Goal: Task Accomplishment & Management: Complete application form

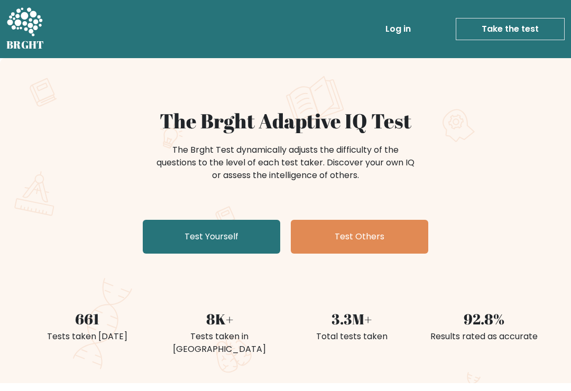
click at [253, 233] on link "Test Yourself" at bounding box center [211, 237] width 137 height 34
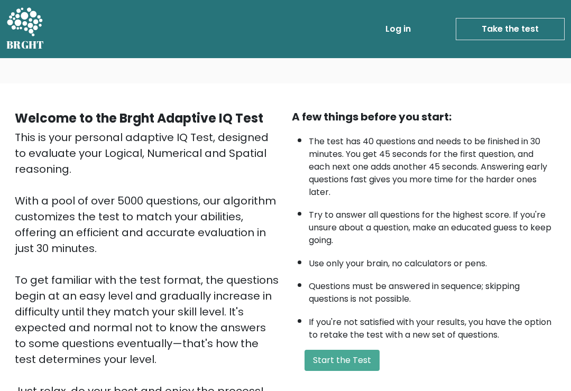
click at [367, 369] on button "Start the Test" at bounding box center [341, 360] width 75 height 21
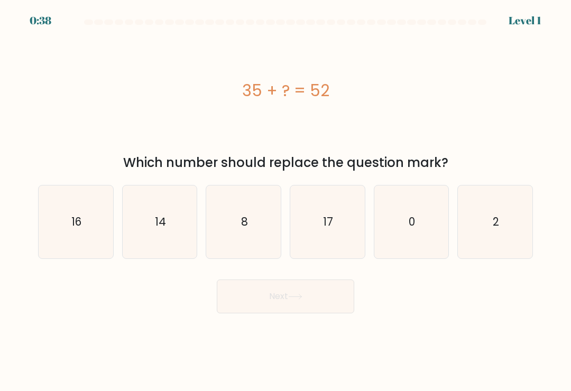
click at [85, 238] on icon "16" at bounding box center [75, 221] width 73 height 73
click at [285, 201] on input "a. 16" at bounding box center [285, 197] width 1 height 5
radio input "true"
click at [302, 300] on icon at bounding box center [295, 297] width 14 height 6
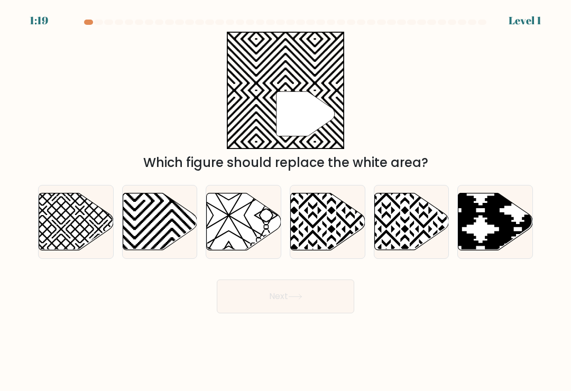
click at [343, 240] on icon at bounding box center [328, 221] width 74 height 57
click at [286, 201] on input "d." at bounding box center [285, 197] width 1 height 5
radio input "true"
click at [165, 224] on icon at bounding box center [160, 221] width 74 height 57
click at [285, 201] on input "b." at bounding box center [285, 197] width 1 height 5
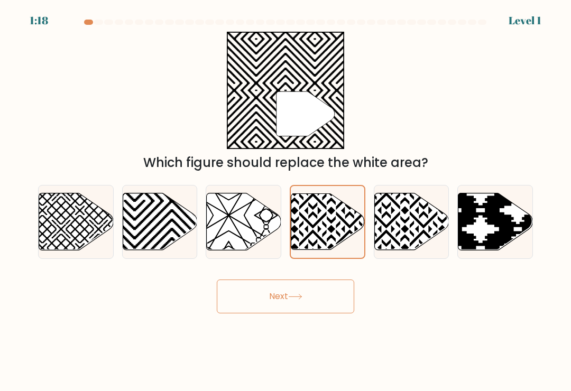
radio input "true"
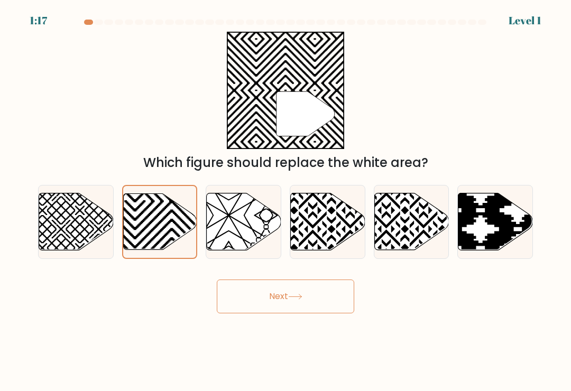
click at [314, 298] on button "Next" at bounding box center [285, 296] width 137 height 34
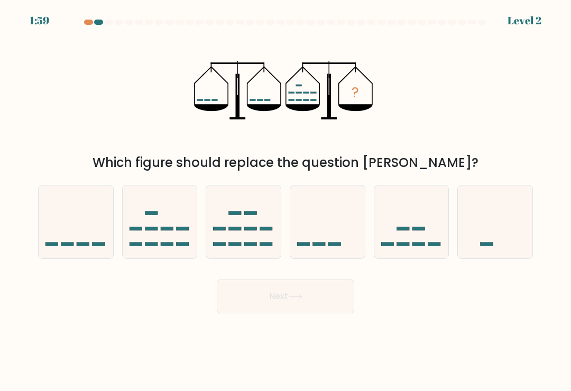
click at [191, 222] on icon at bounding box center [160, 222] width 74 height 62
click at [285, 201] on input "b." at bounding box center [285, 197] width 1 height 5
radio input "true"
click at [311, 305] on button "Next" at bounding box center [285, 296] width 137 height 34
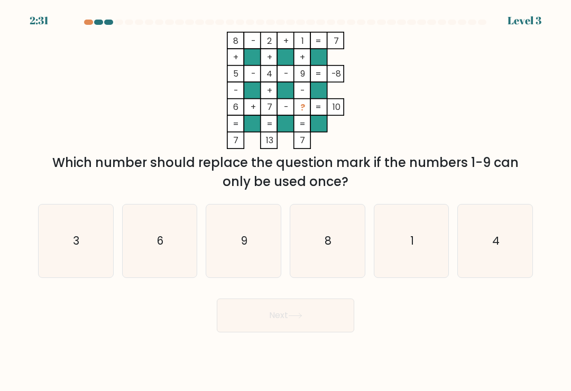
click at [74, 256] on icon "3" at bounding box center [75, 240] width 73 height 73
click at [285, 201] on input "a. 3" at bounding box center [285, 197] width 1 height 5
radio input "true"
click at [290, 320] on button "Next" at bounding box center [285, 315] width 137 height 34
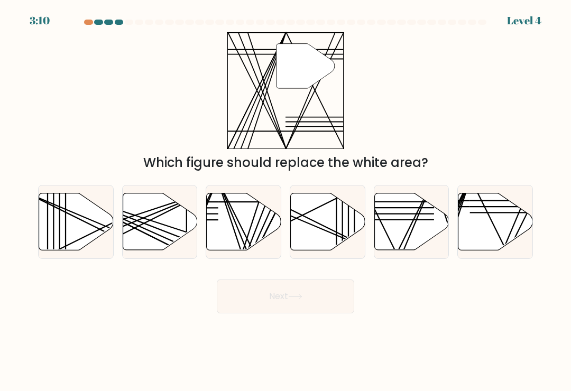
click at [494, 229] on icon at bounding box center [495, 221] width 74 height 57
click at [286, 201] on input "f." at bounding box center [285, 197] width 1 height 5
radio input "true"
click at [318, 293] on button "Next" at bounding box center [285, 296] width 137 height 34
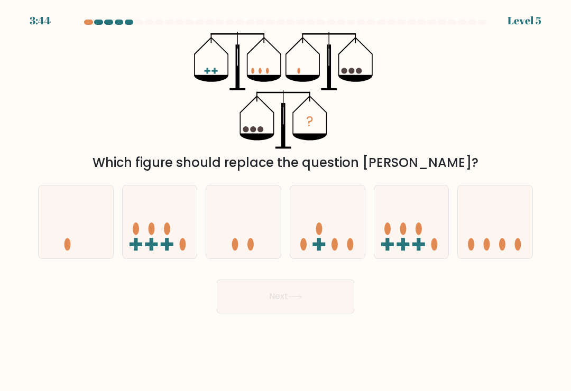
click at [335, 241] on icon at bounding box center [327, 222] width 74 height 62
click at [286, 201] on input "d." at bounding box center [285, 197] width 1 height 5
radio input "true"
click at [314, 296] on button "Next" at bounding box center [285, 296] width 137 height 34
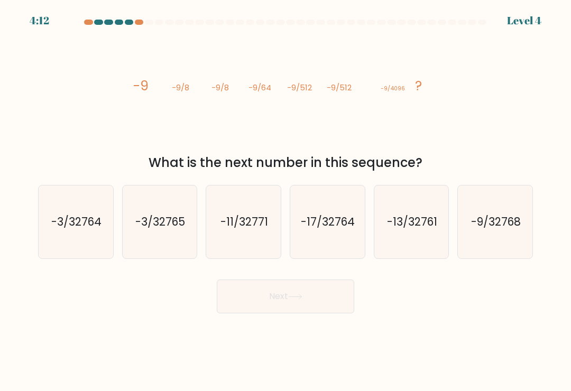
click at [499, 224] on text "-9/32768" at bounding box center [496, 221] width 50 height 15
click at [286, 201] on input "f. -9/32768" at bounding box center [285, 197] width 1 height 5
radio input "true"
click at [331, 298] on button "Next" at bounding box center [285, 296] width 137 height 34
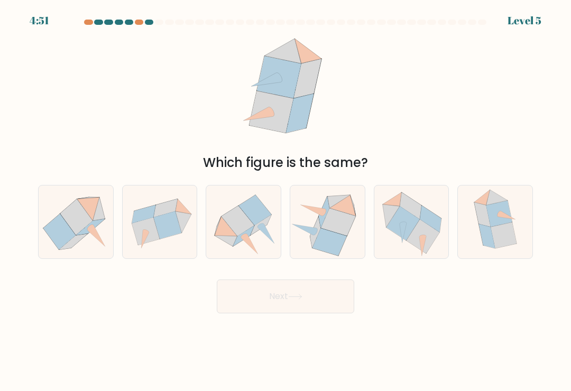
click at [423, 237] on icon at bounding box center [422, 236] width 7 height 2
click at [286, 201] on input "e." at bounding box center [285, 197] width 1 height 5
radio input "true"
click at [320, 287] on button "Next" at bounding box center [285, 296] width 137 height 34
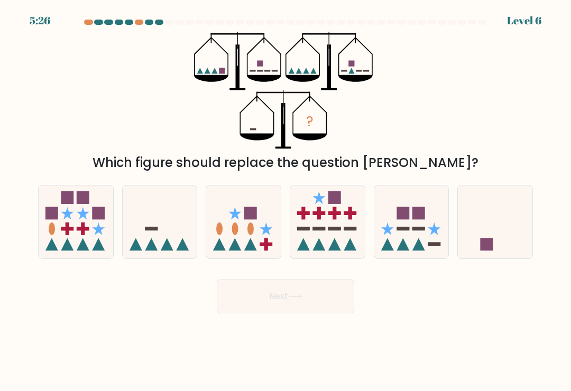
click at [335, 237] on icon at bounding box center [327, 222] width 74 height 62
click at [286, 201] on input "d." at bounding box center [285, 197] width 1 height 5
radio input "true"
click at [323, 298] on button "Next" at bounding box center [285, 296] width 137 height 34
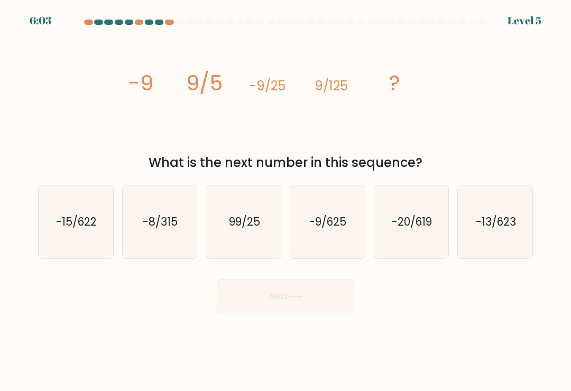
click at [158, 213] on icon "-8/315" at bounding box center [159, 221] width 73 height 73
click at [285, 201] on input "b. -8/315" at bounding box center [285, 197] width 1 height 5
radio input "true"
click at [314, 304] on button "Next" at bounding box center [285, 296] width 137 height 34
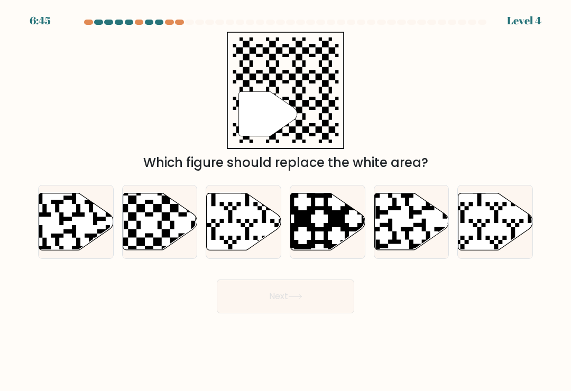
click at [171, 221] on icon at bounding box center [160, 221] width 74 height 57
click at [285, 201] on input "b." at bounding box center [285, 197] width 1 height 5
radio input "true"
click at [312, 304] on button "Next" at bounding box center [285, 296] width 137 height 34
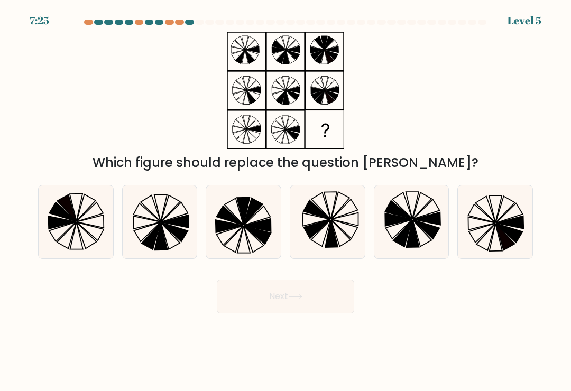
click at [481, 244] on icon at bounding box center [495, 221] width 73 height 73
click at [286, 201] on input "f." at bounding box center [285, 197] width 1 height 5
radio input "true"
click at [318, 300] on button "Next" at bounding box center [285, 296] width 137 height 34
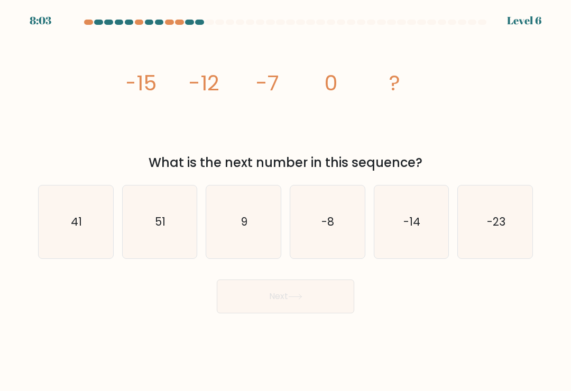
click at [332, 229] on text "-8" at bounding box center [328, 221] width 13 height 15
click at [286, 201] on input "d. -8" at bounding box center [285, 197] width 1 height 5
radio input "true"
click at [417, 240] on icon "-14" at bounding box center [411, 221] width 73 height 73
click at [286, 201] on input "e. -14" at bounding box center [285, 197] width 1 height 5
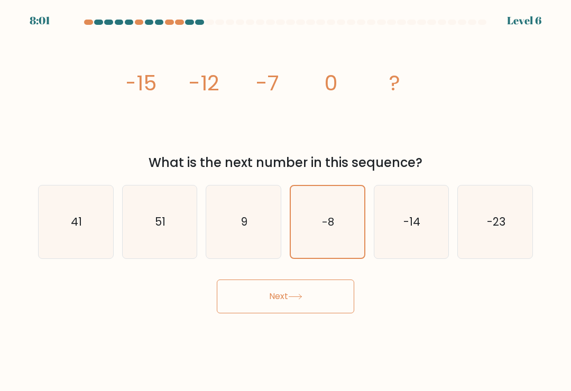
radio input "true"
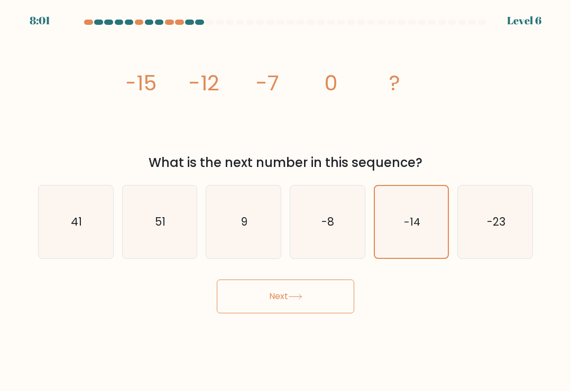
click at [498, 229] on text "-23" at bounding box center [495, 221] width 18 height 15
click at [286, 201] on input "f. -23" at bounding box center [285, 197] width 1 height 5
radio input "true"
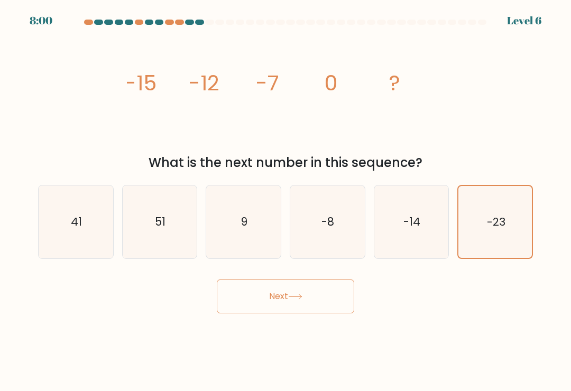
click at [412, 229] on text "-14" at bounding box center [411, 221] width 17 height 15
click at [286, 201] on input "e. -14" at bounding box center [285, 197] width 1 height 5
radio input "true"
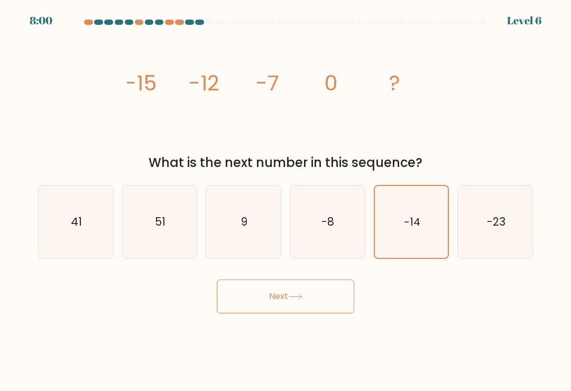
click at [314, 297] on button "Next" at bounding box center [285, 296] width 137 height 34
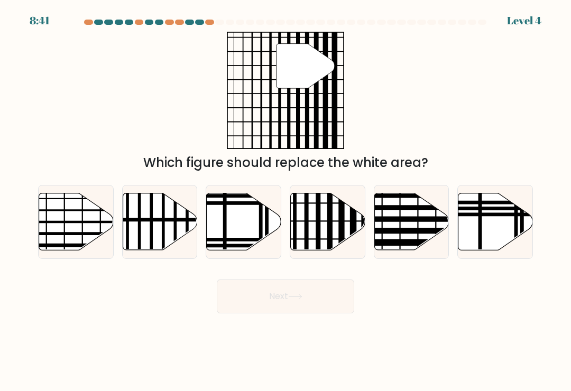
click at [338, 241] on icon at bounding box center [328, 221] width 74 height 57
click at [286, 201] on input "d." at bounding box center [285, 197] width 1 height 5
radio input "true"
click at [320, 298] on button "Next" at bounding box center [285, 296] width 137 height 34
